Goal: Transaction & Acquisition: Purchase product/service

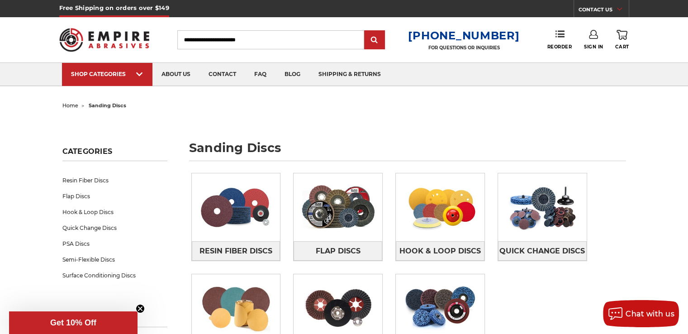
click at [74, 105] on span "home" at bounding box center [70, 105] width 16 height 6
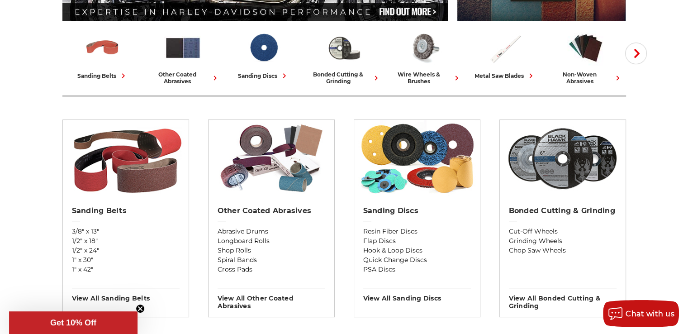
scroll to position [226, 0]
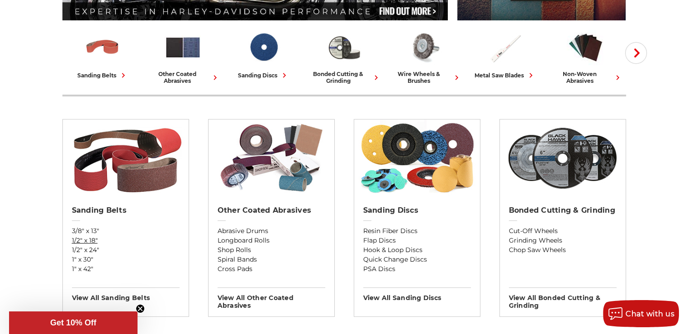
click at [92, 240] on link "1/2" x 18"" at bounding box center [126, 241] width 108 height 10
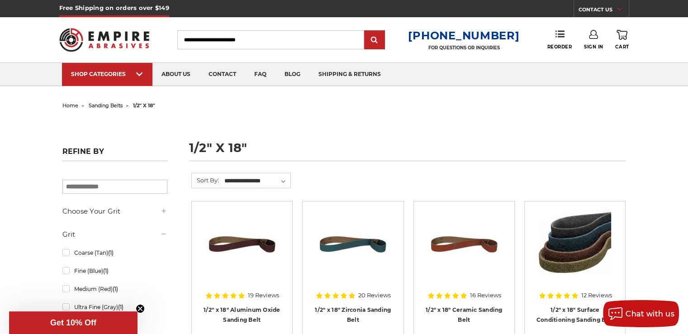
click at [62, 105] on span "home" at bounding box center [70, 105] width 16 height 6
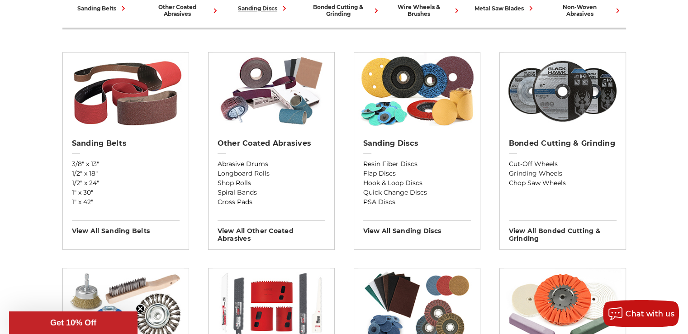
scroll to position [317, 0]
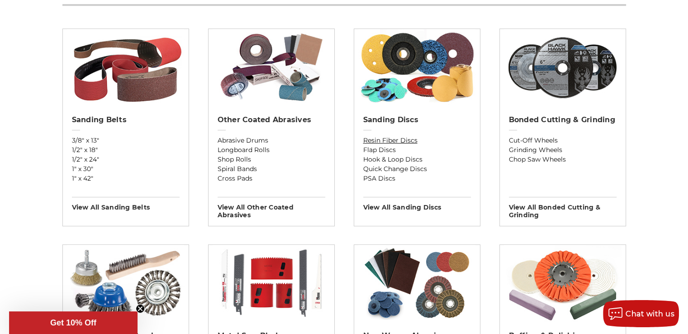
click at [400, 141] on link "Resin Fiber Discs" at bounding box center [417, 141] width 108 height 10
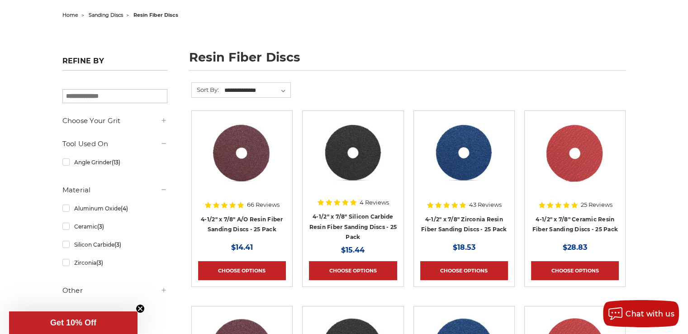
scroll to position [136, 0]
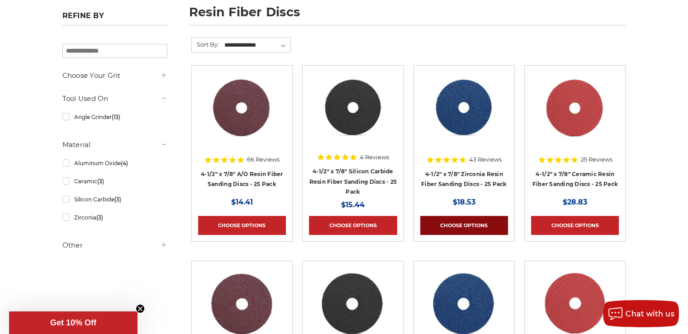
click at [437, 221] on link "Choose Options" at bounding box center [464, 225] width 88 height 19
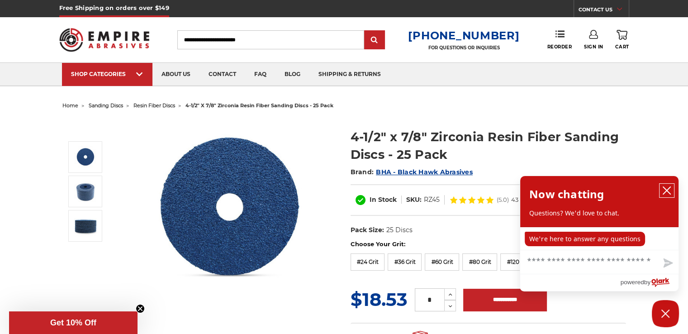
click at [667, 189] on icon "close chatbox" at bounding box center [666, 190] width 9 height 9
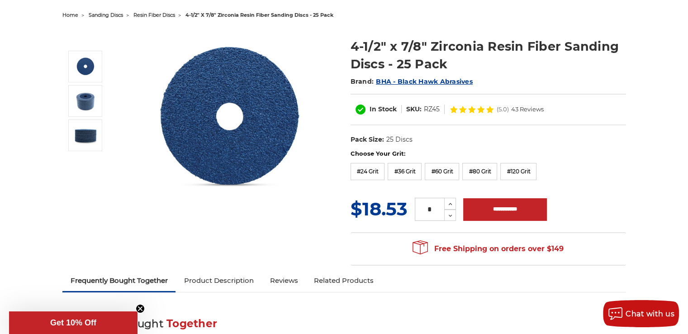
scroll to position [45, 0]
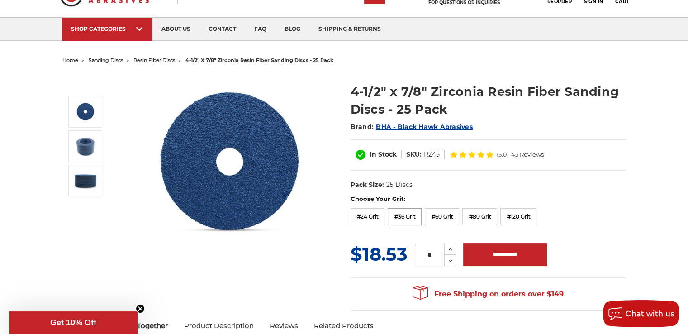
click at [409, 214] on label "#36 Grit" at bounding box center [405, 216] width 34 height 17
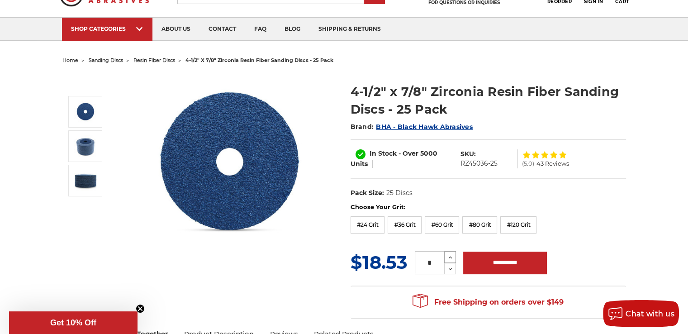
click at [451, 255] on icon at bounding box center [450, 257] width 7 height 8
type input "*"
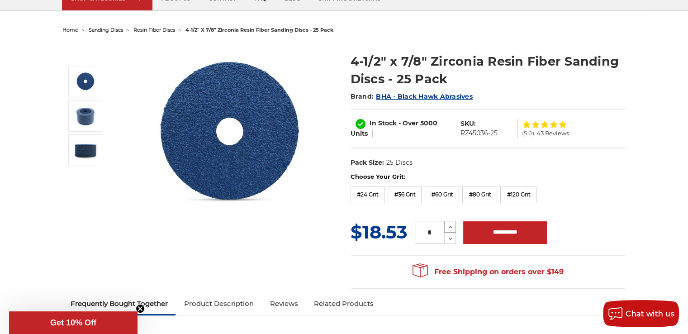
scroll to position [90, 0]
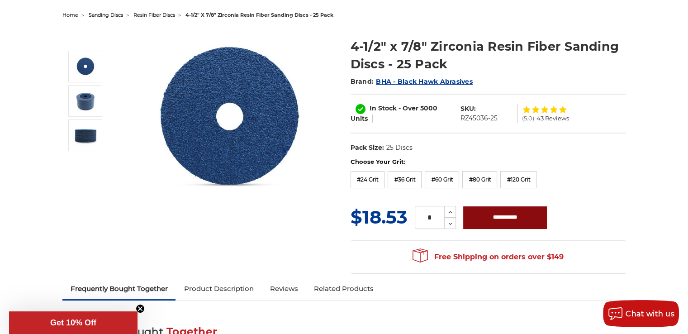
click at [491, 219] on input "**********" at bounding box center [505, 217] width 84 height 23
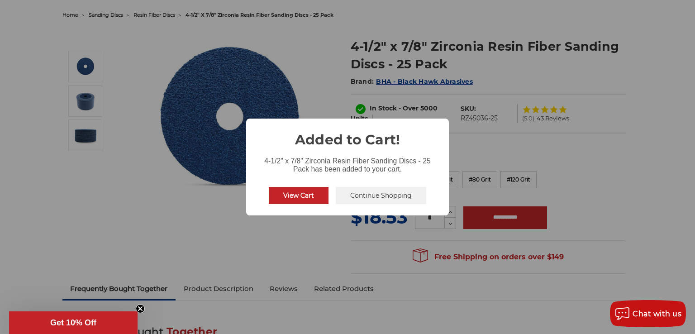
click at [396, 195] on button "Continue Shopping" at bounding box center [381, 195] width 90 height 17
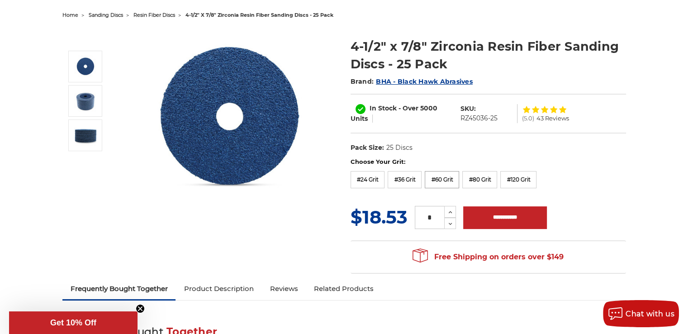
click at [447, 178] on label "#60 Grit" at bounding box center [442, 179] width 34 height 17
click at [483, 214] on input "**********" at bounding box center [505, 217] width 84 height 23
type input "**********"
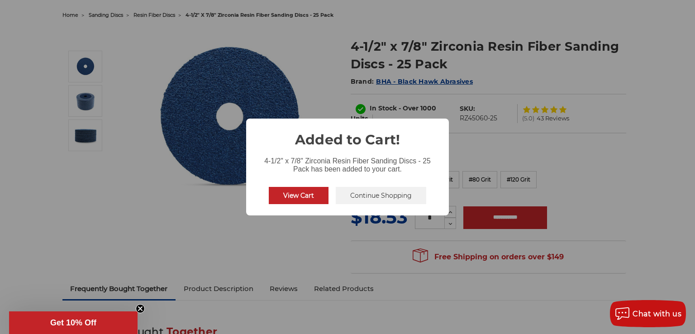
click at [370, 196] on button "Continue Shopping" at bounding box center [381, 195] width 90 height 17
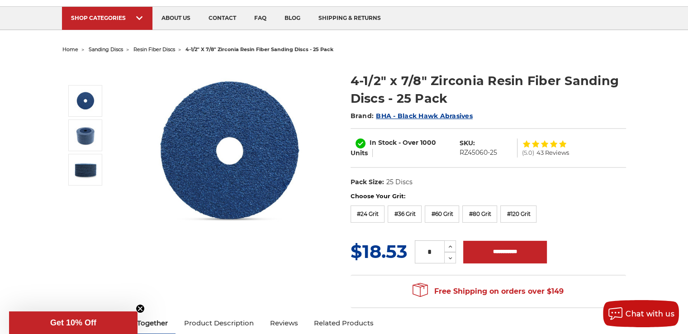
scroll to position [0, 0]
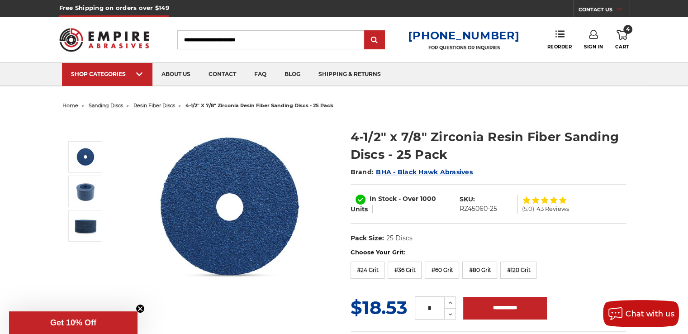
click at [71, 105] on span "home" at bounding box center [70, 105] width 16 height 6
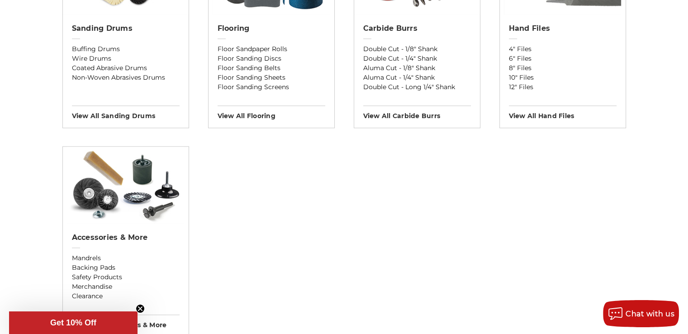
scroll to position [860, 0]
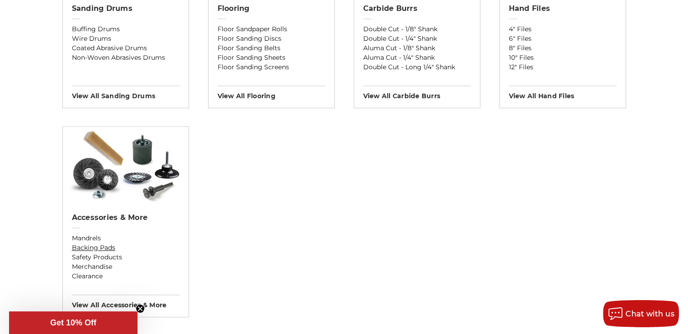
click at [105, 245] on link "Backing Pads" at bounding box center [126, 248] width 108 height 10
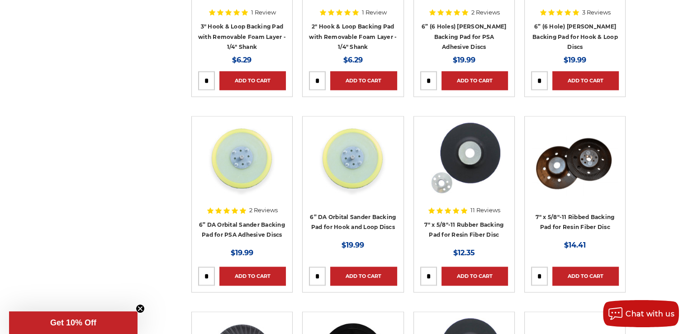
scroll to position [1357, 0]
